Goal: Information Seeking & Learning: Learn about a topic

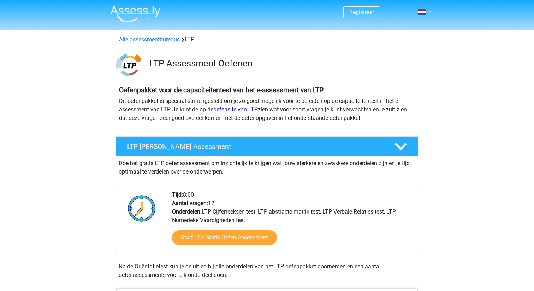
scroll to position [426, 0]
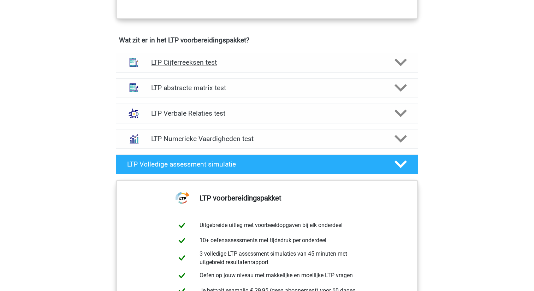
click at [265, 68] on div "LTP Cijferreeksen test" at bounding box center [267, 63] width 302 height 20
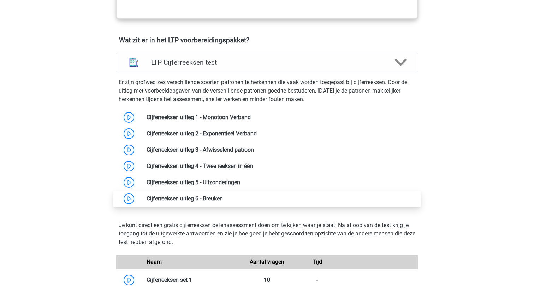
click at [223, 197] on link at bounding box center [223, 198] width 0 height 7
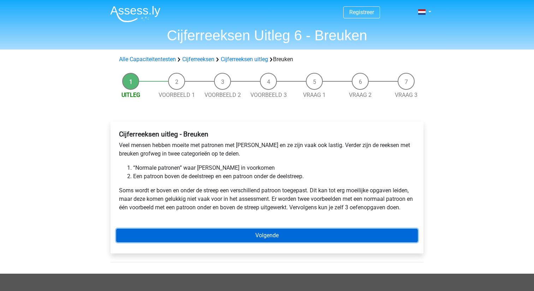
click at [283, 233] on link "Volgende" at bounding box center [267, 235] width 302 height 13
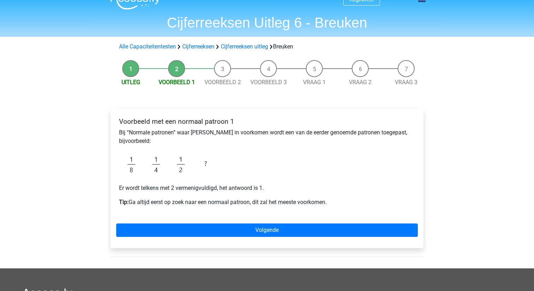
scroll to position [12, 0]
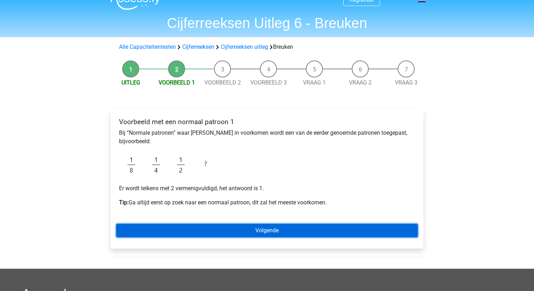
click at [282, 233] on link "Volgende" at bounding box center [267, 230] width 302 height 13
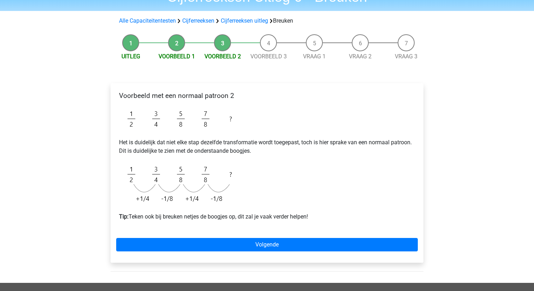
scroll to position [39, 0]
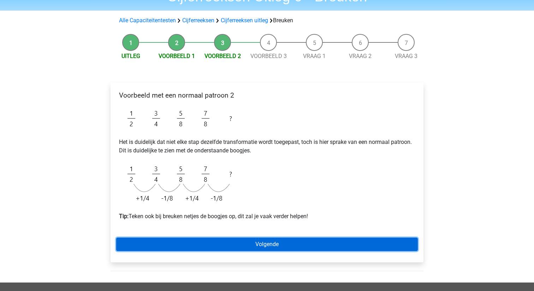
click at [272, 247] on link "Volgende" at bounding box center [267, 243] width 302 height 13
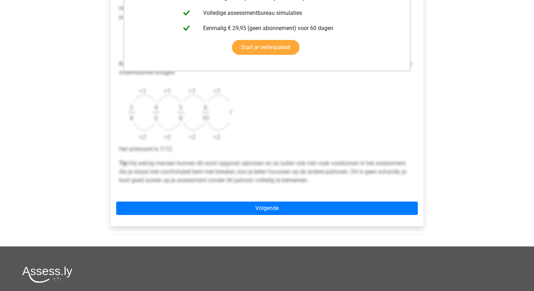
scroll to position [216, 0]
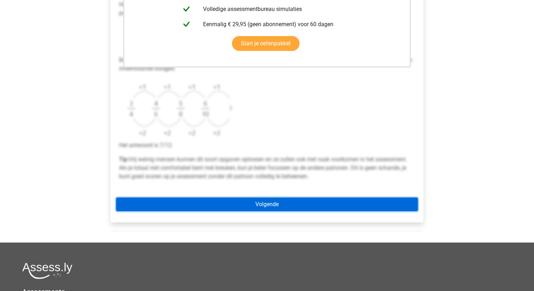
click at [249, 205] on link "Volgende" at bounding box center [267, 204] width 302 height 13
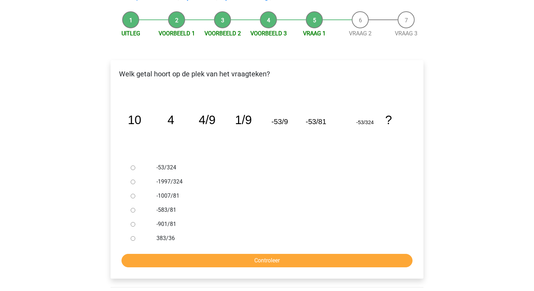
scroll to position [62, 0]
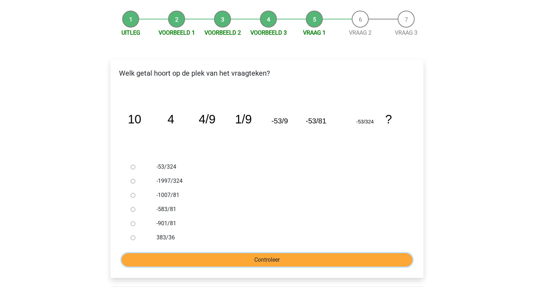
click at [297, 259] on input "Controleer" at bounding box center [267, 259] width 291 height 13
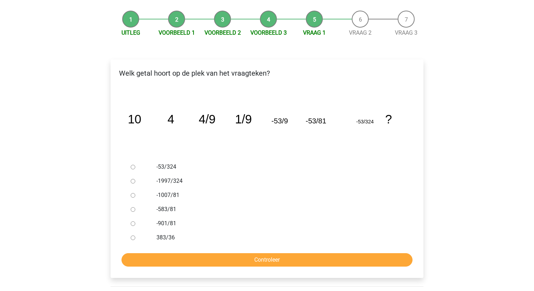
click at [134, 165] on input "-53/324" at bounding box center [133, 167] width 5 height 5
radio input "true"
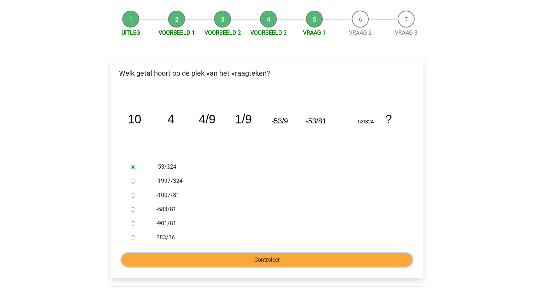
click at [205, 258] on input "Controleer" at bounding box center [267, 259] width 291 height 13
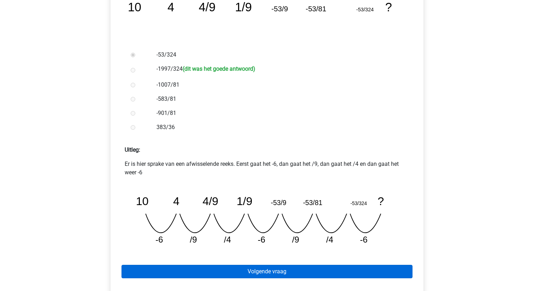
scroll to position [175, 0]
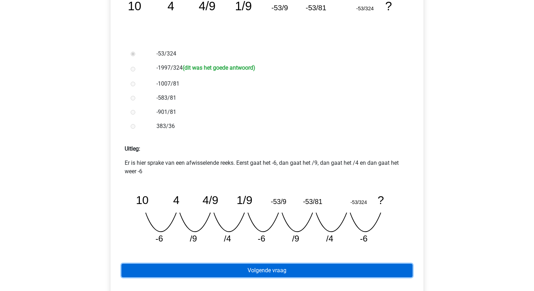
click at [263, 273] on link "Volgende vraag" at bounding box center [267, 270] width 291 height 13
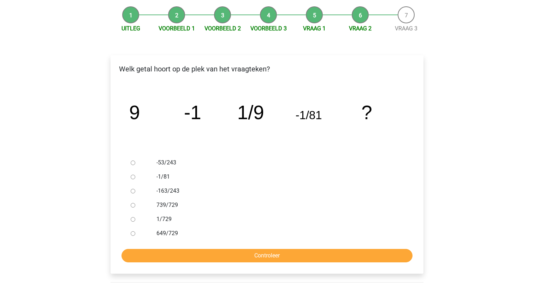
scroll to position [73, 0]
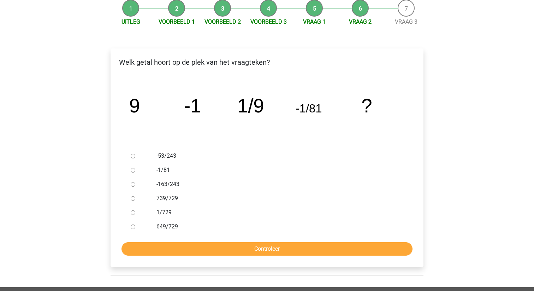
click at [131, 211] on input "1/729" at bounding box center [133, 212] width 5 height 5
radio input "true"
click at [158, 246] on input "Controleer" at bounding box center [267, 248] width 291 height 13
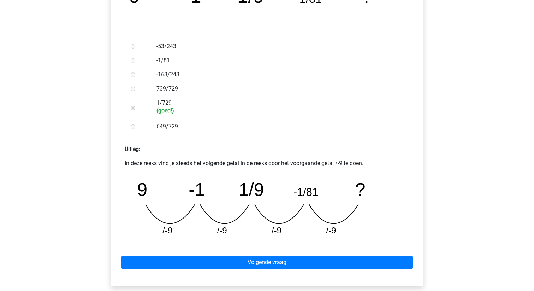
scroll to position [183, 0]
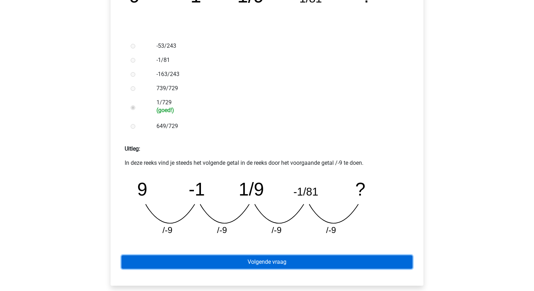
click at [148, 255] on link "Volgende vraag" at bounding box center [267, 261] width 291 height 13
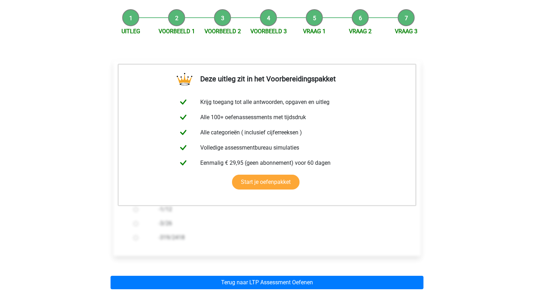
scroll to position [61, 0]
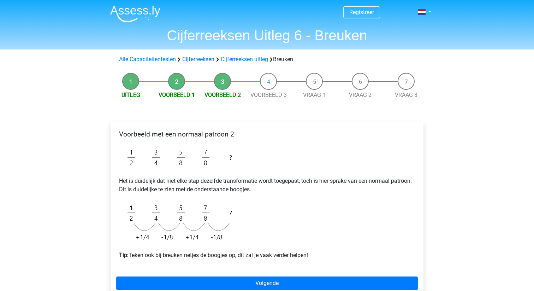
scroll to position [39, 0]
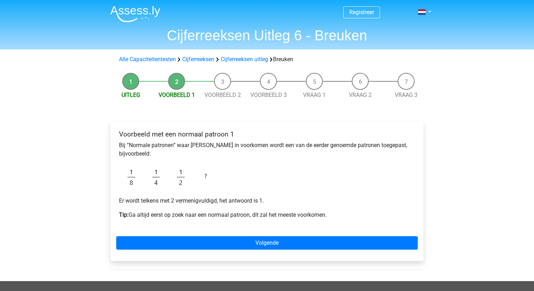
scroll to position [12, 0]
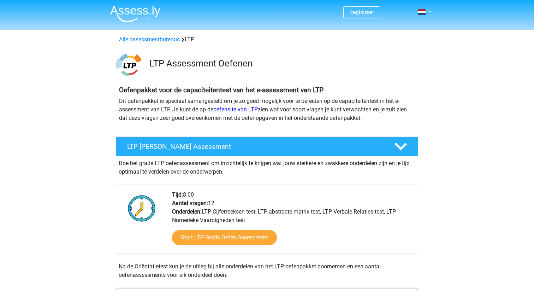
scroll to position [426, 0]
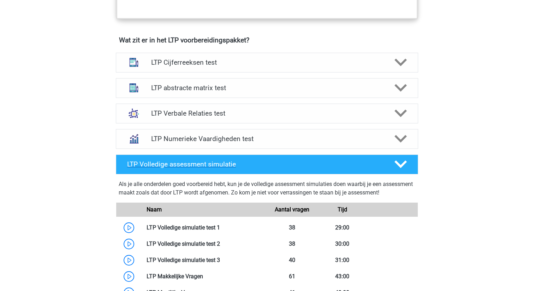
click at [404, 163] on polygon at bounding box center [401, 164] width 12 height 8
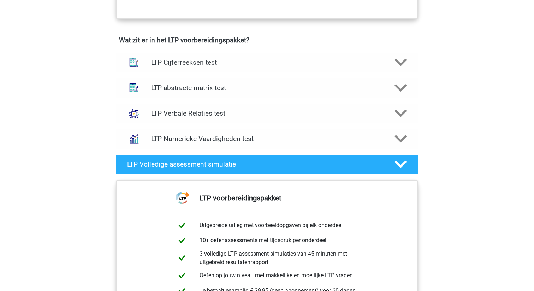
click at [404, 163] on polygon at bounding box center [401, 164] width 12 height 8
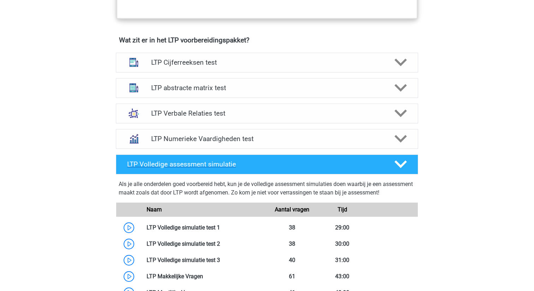
click at [404, 163] on polygon at bounding box center [401, 164] width 12 height 8
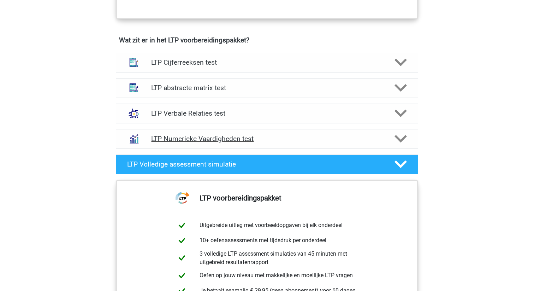
click at [401, 139] on icon at bounding box center [401, 139] width 12 height 12
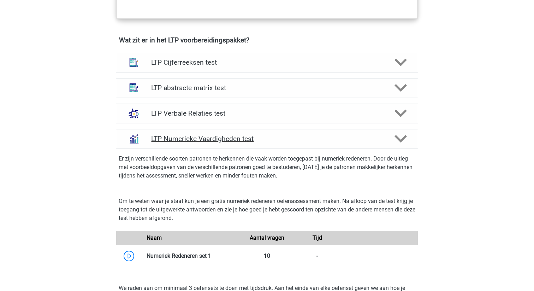
click at [401, 139] on icon at bounding box center [401, 139] width 12 height 12
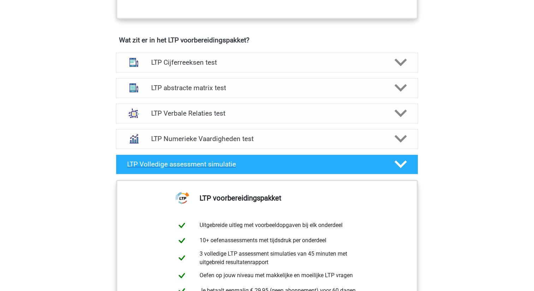
click at [402, 159] on icon at bounding box center [401, 164] width 12 height 12
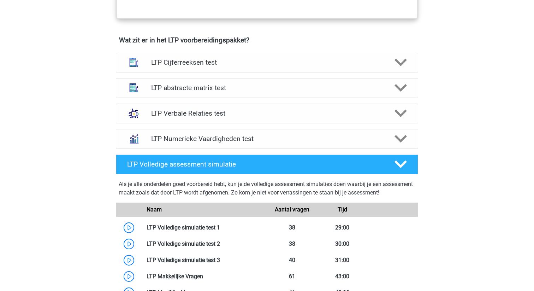
click at [402, 159] on icon at bounding box center [401, 164] width 12 height 12
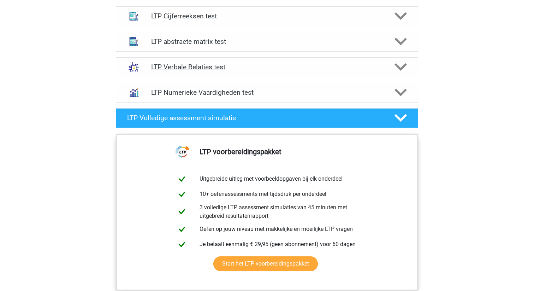
scroll to position [471, 0]
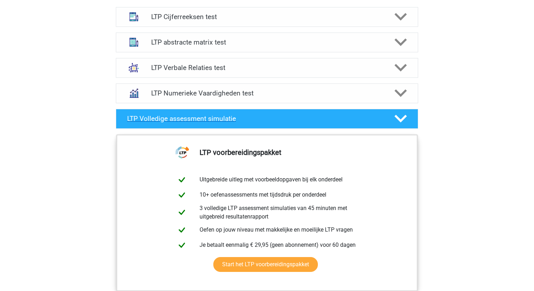
click at [405, 120] on icon at bounding box center [401, 118] width 12 height 12
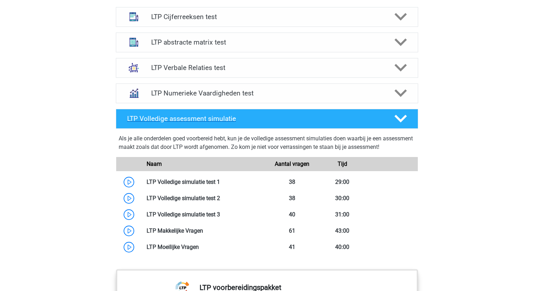
click at [405, 120] on icon at bounding box center [401, 118] width 12 height 12
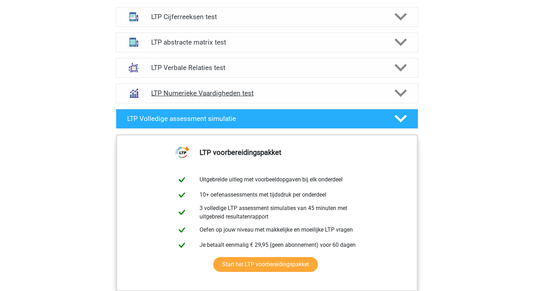
click at [404, 94] on icon at bounding box center [401, 93] width 12 height 12
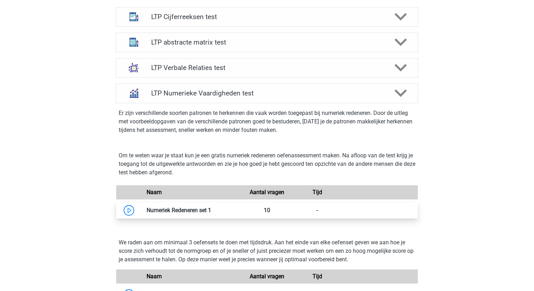
click at [211, 210] on link at bounding box center [211, 210] width 0 height 7
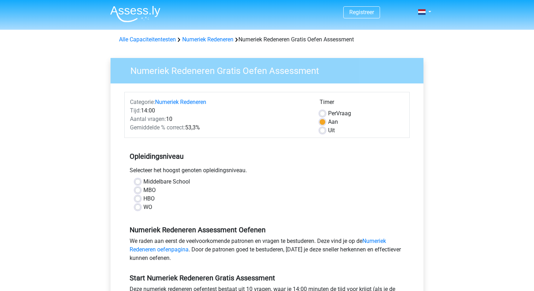
click at [140, 204] on div "WO" at bounding box center [267, 207] width 264 height 8
click at [143, 207] on label "WO" at bounding box center [147, 207] width 9 height 8
click at [140, 207] on input "WO" at bounding box center [138, 206] width 6 height 7
radio input "true"
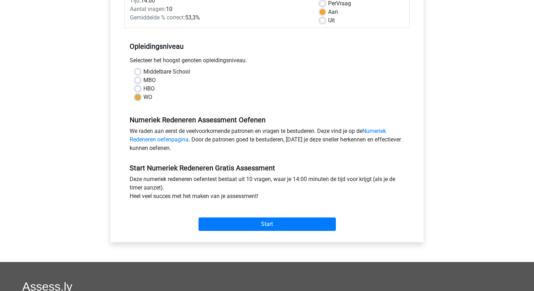
scroll to position [131, 0]
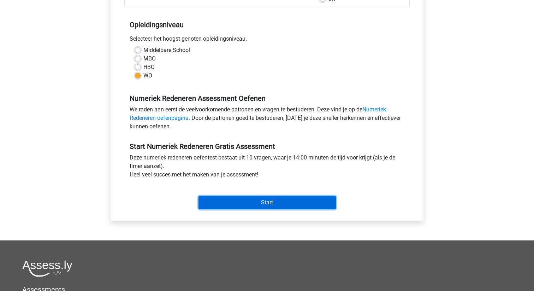
click at [220, 206] on input "Start" at bounding box center [267, 202] width 137 height 13
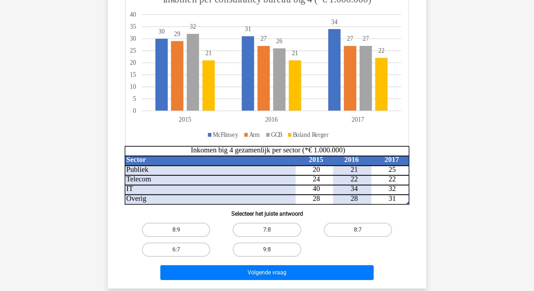
scroll to position [93, 0]
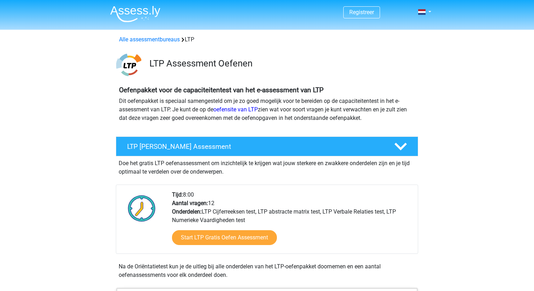
scroll to position [471, 0]
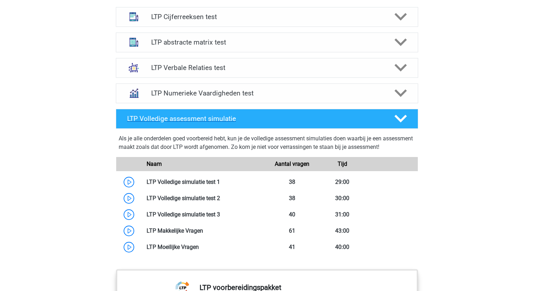
click at [406, 119] on icon at bounding box center [401, 118] width 12 height 12
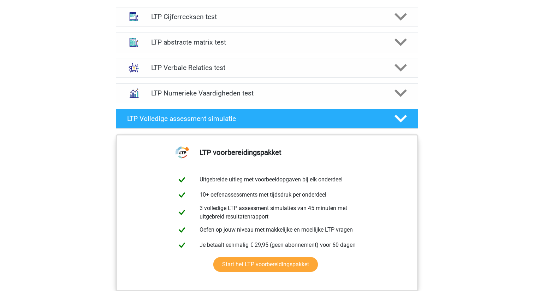
click at [400, 97] on icon at bounding box center [401, 93] width 12 height 12
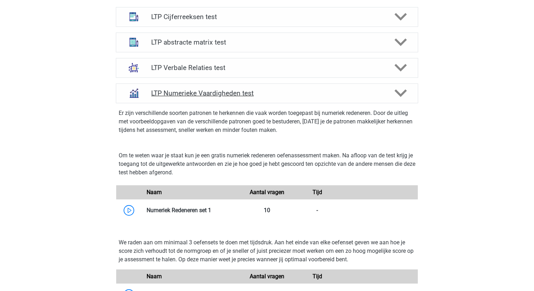
click at [400, 97] on icon at bounding box center [401, 93] width 12 height 12
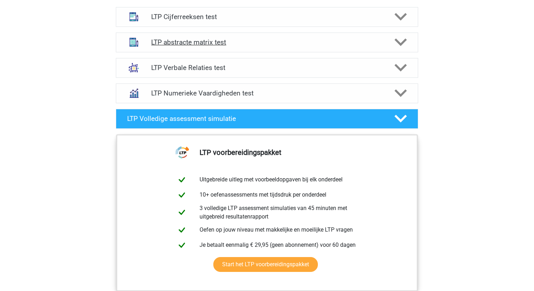
click at [400, 45] on polygon at bounding box center [401, 43] width 12 height 8
